Goal: Use online tool/utility: Use online tool/utility

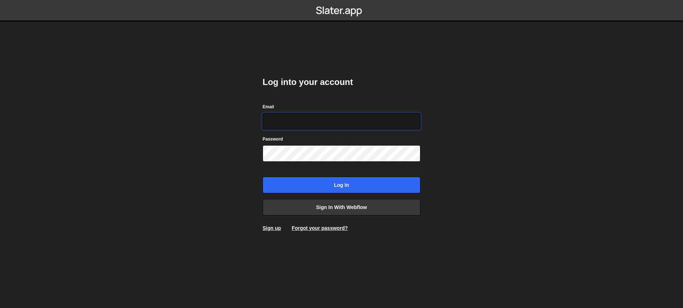
click at [326, 120] on input "Email" at bounding box center [341, 121] width 158 height 16
type input "ops@iteractives.com"
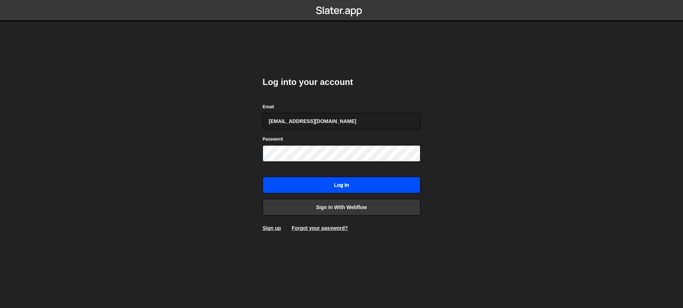
click at [338, 181] on input "Log in" at bounding box center [341, 185] width 158 height 16
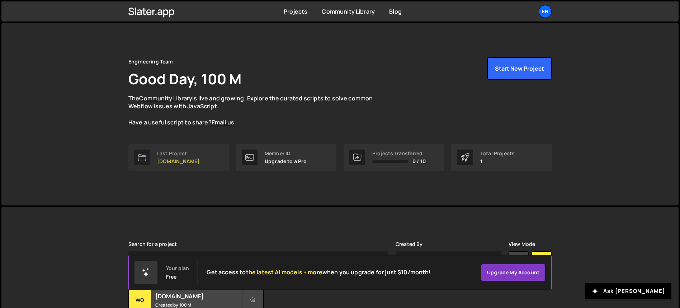
click at [210, 158] on link "Last Project [DOMAIN_NAME]" at bounding box center [178, 157] width 100 height 27
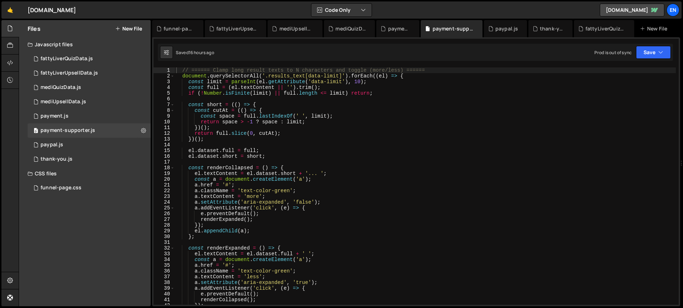
click at [0, 308] on nordpass-portal at bounding box center [0, 308] width 0 height 0
click at [106, 56] on div "0 fattyLiverQuizData.js 0" at bounding box center [89, 59] width 123 height 14
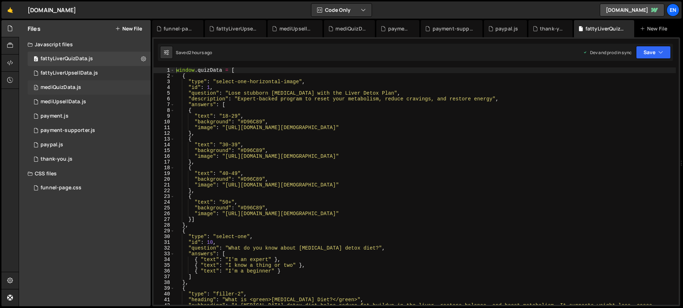
click at [74, 89] on div "mediQuizData.js" at bounding box center [61, 87] width 41 height 6
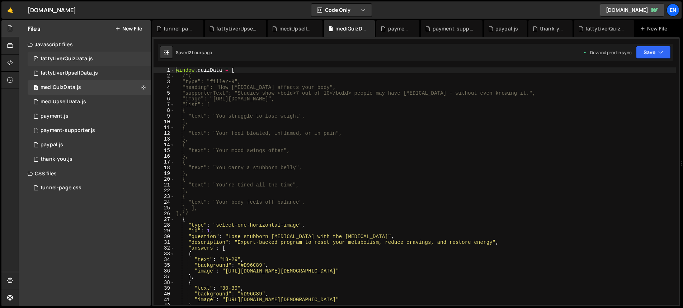
click at [107, 56] on div "0 fattyLiverQuizData.js 0" at bounding box center [89, 59] width 123 height 14
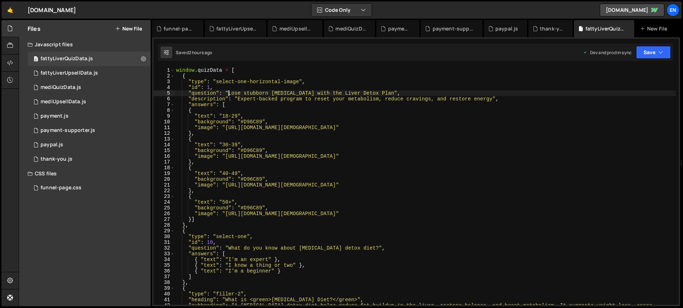
click at [229, 94] on div "window . quizData = [ { "type" : "select-one-horizontal-image" , "id" : 1 , "qu…" at bounding box center [425, 194] width 501 height 255
paste textarea "😀"
click at [650, 52] on button "Save" at bounding box center [653, 52] width 35 height 13
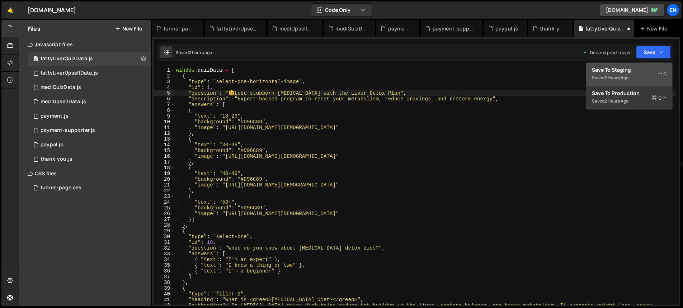
click at [621, 68] on div "Save to Staging S" at bounding box center [629, 69] width 75 height 7
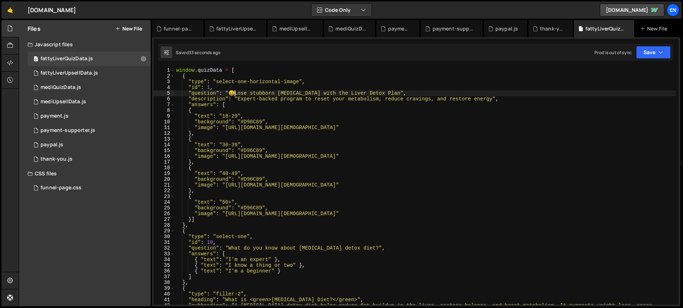
click at [234, 95] on div "window . quizData = [ { "type" : "select-one-horizontal-image" , "id" : 1 , "qu…" at bounding box center [425, 194] width 501 height 255
type textarea ""question": "Lose stubborn [MEDICAL_DATA] with the Liver Detox Plan","
click at [650, 51] on button "Save" at bounding box center [653, 52] width 35 height 13
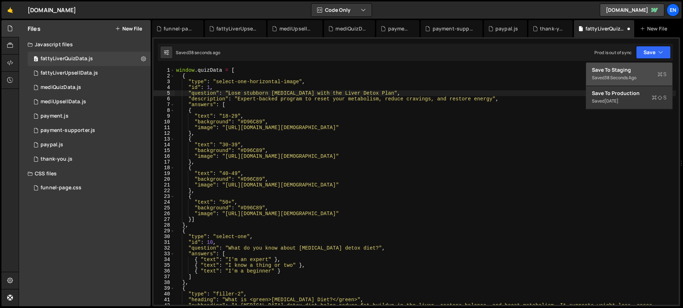
click at [639, 69] on div "Save to Staging S" at bounding box center [629, 69] width 75 height 7
